Goal: Check status: Check status

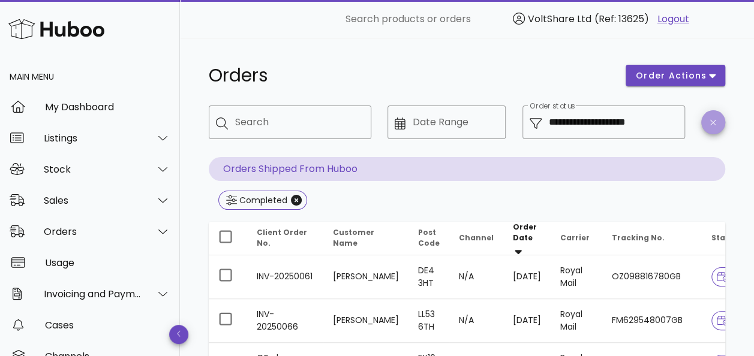
click at [709, 121] on span "button" at bounding box center [714, 122] width 24 height 9
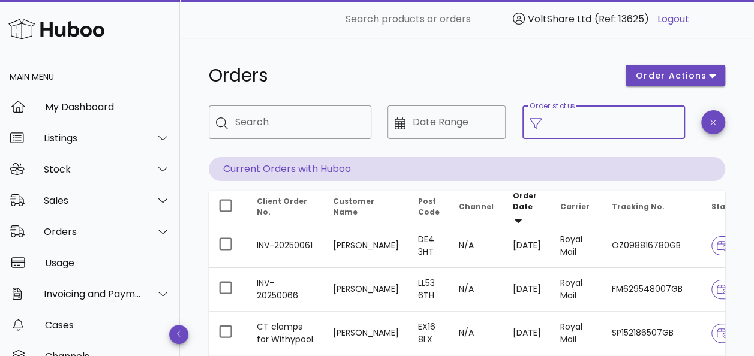
click at [604, 119] on input "Order status" at bounding box center [613, 122] width 129 height 19
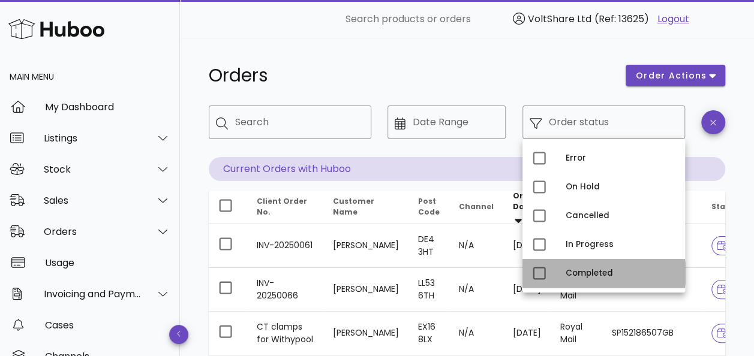
click at [585, 274] on div "Completed" at bounding box center [621, 274] width 110 height 10
type input "**********"
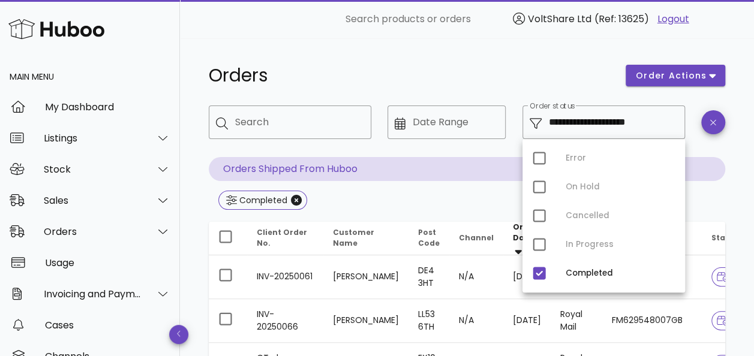
click at [432, 59] on div "Orders" at bounding box center [410, 76] width 417 height 36
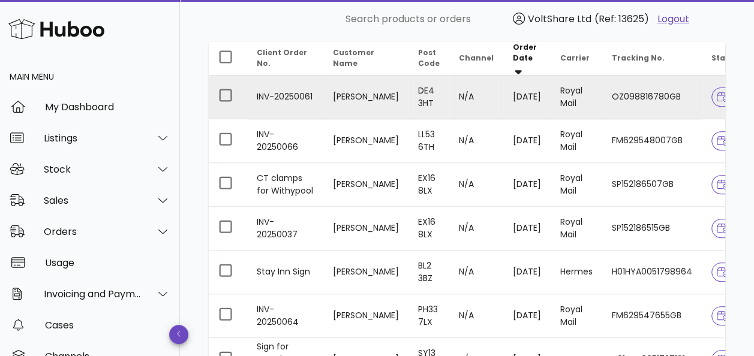
scroll to position [120, 0]
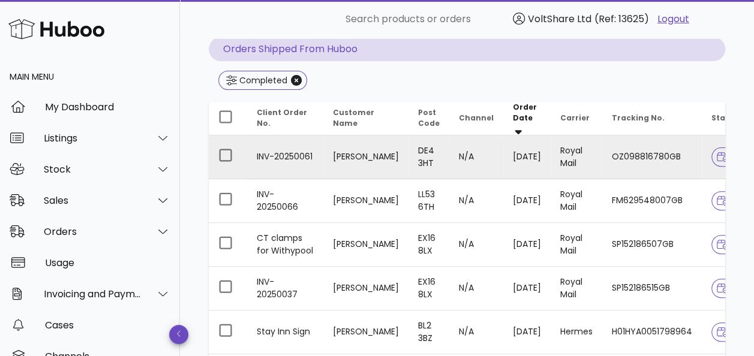
click at [504, 147] on td "[DATE]" at bounding box center [527, 158] width 47 height 44
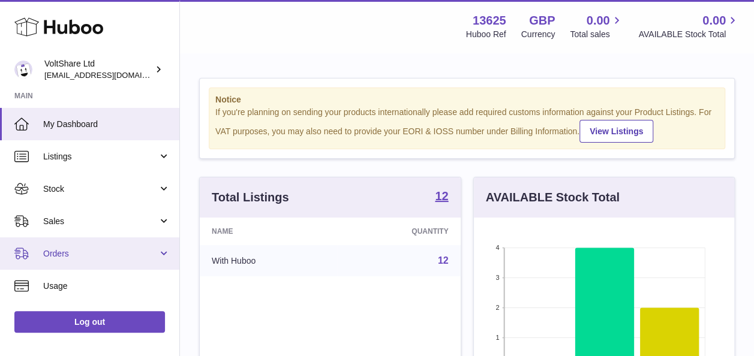
click at [71, 253] on span "Orders" at bounding box center [100, 253] width 115 height 11
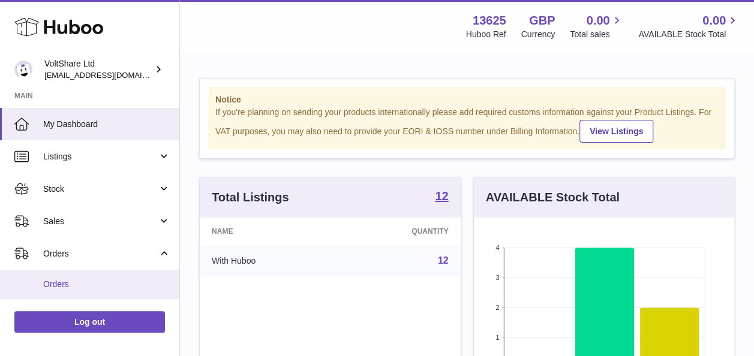
click at [67, 279] on span "Orders" at bounding box center [106, 284] width 127 height 11
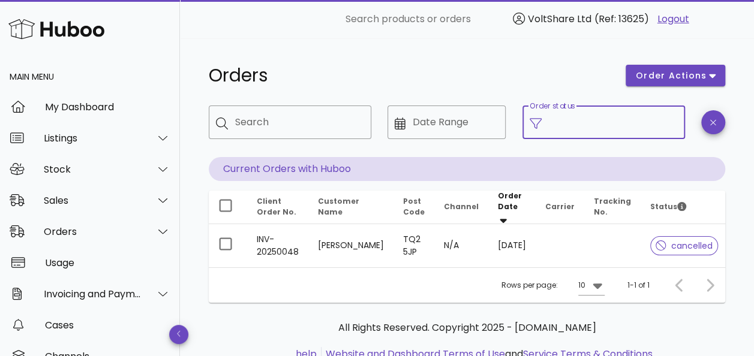
click at [588, 125] on input "Order status" at bounding box center [613, 122] width 129 height 19
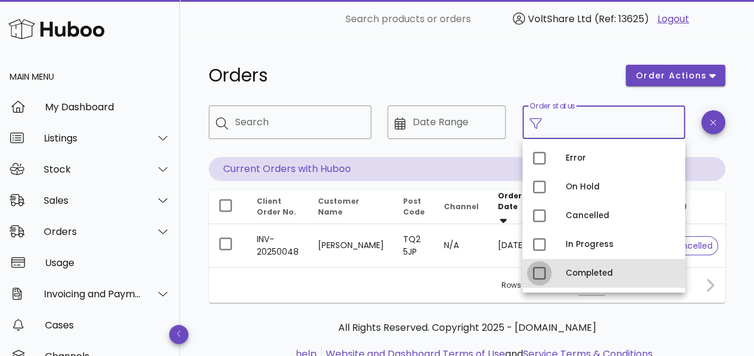
click at [540, 274] on div at bounding box center [539, 273] width 20 height 20
type input "**********"
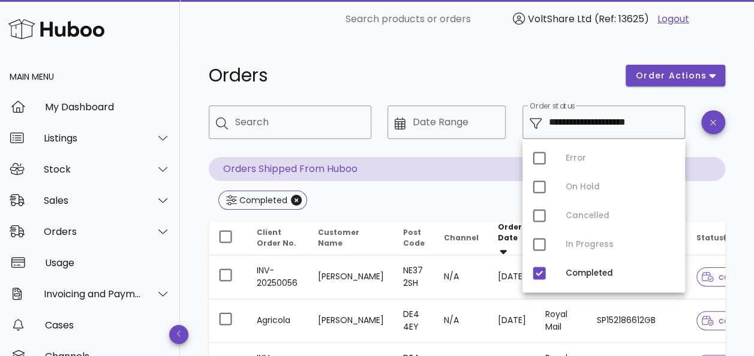
click at [553, 61] on div "Orders" at bounding box center [410, 76] width 417 height 36
